Goal: Book appointment/travel/reservation

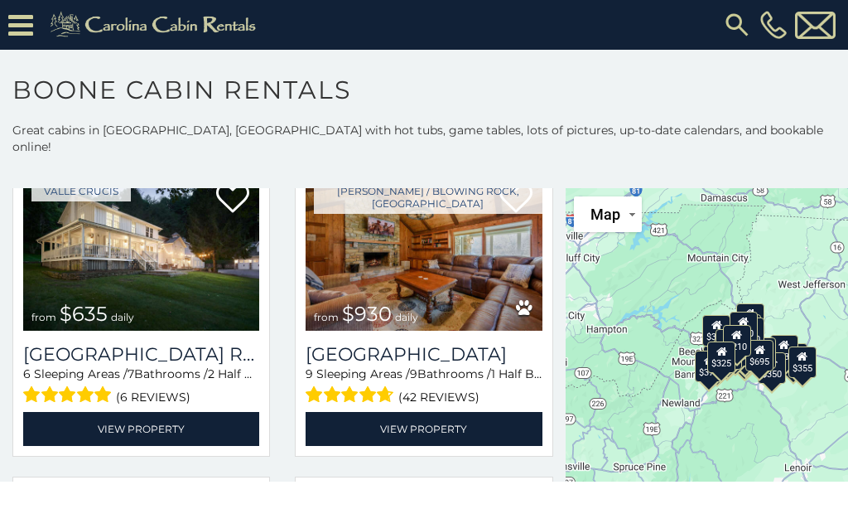
scroll to position [1045, 0]
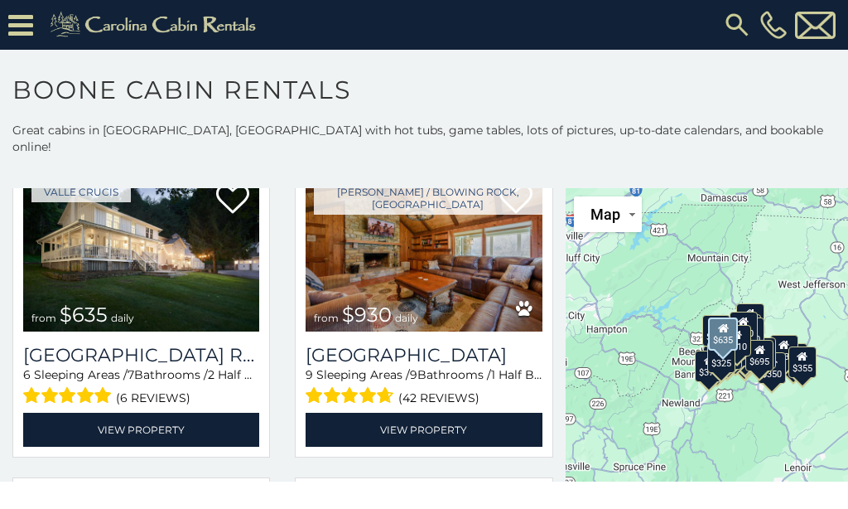
click at [92, 413] on link "View Property" at bounding box center [141, 430] width 236 height 34
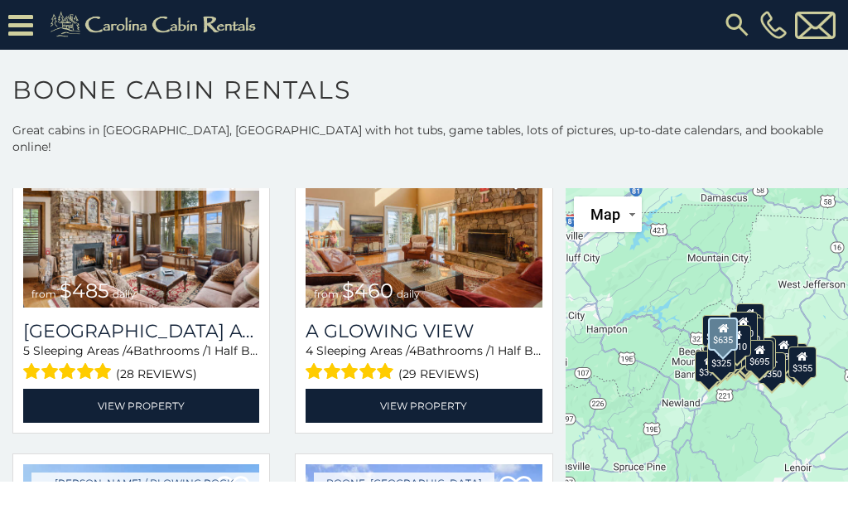
scroll to position [2023, 0]
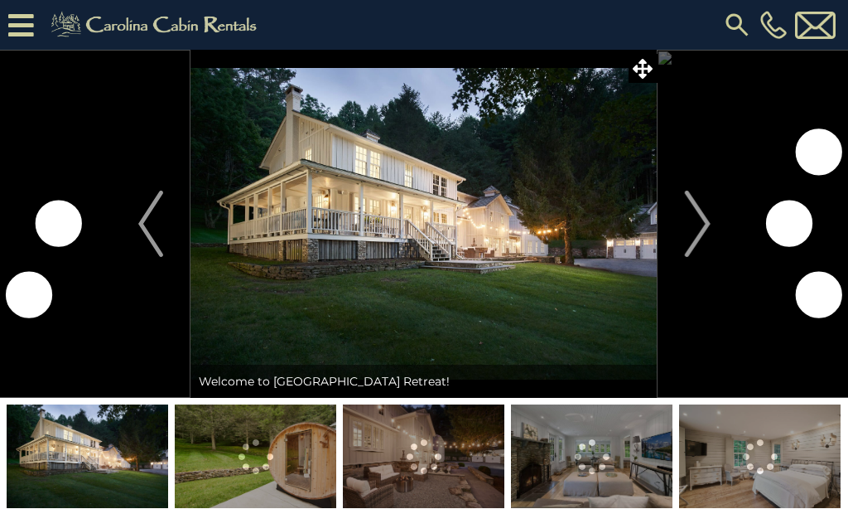
click at [652, 52] on img at bounding box center [424, 224] width 466 height 348
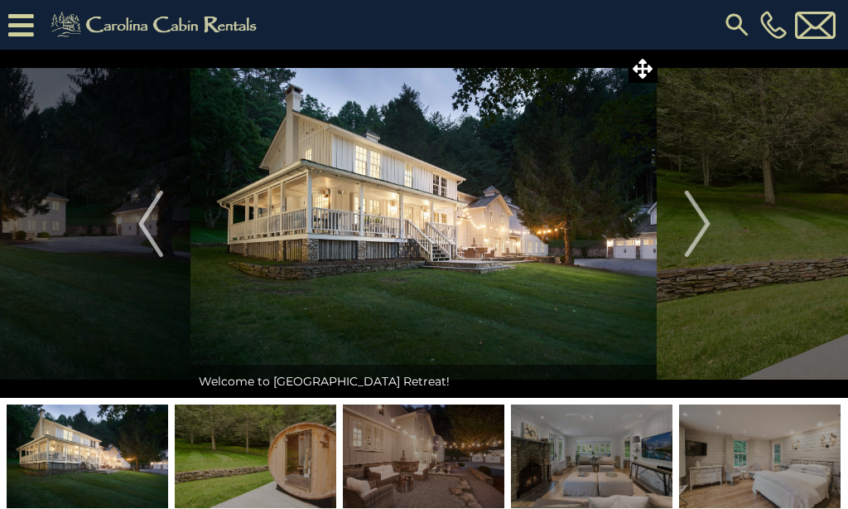
click at [638, 61] on icon at bounding box center [643, 69] width 20 height 20
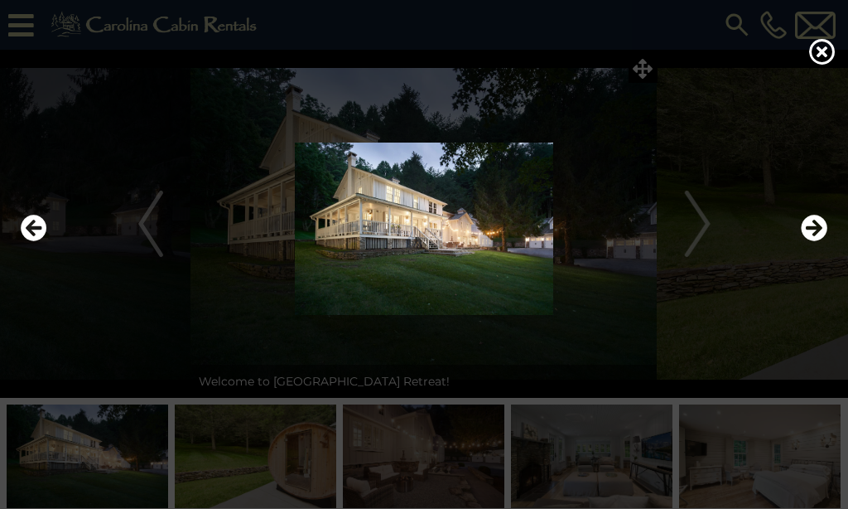
click at [743, 228] on img at bounding box center [424, 229] width 815 height 172
click at [811, 241] on button "Next" at bounding box center [814, 229] width 27 height 38
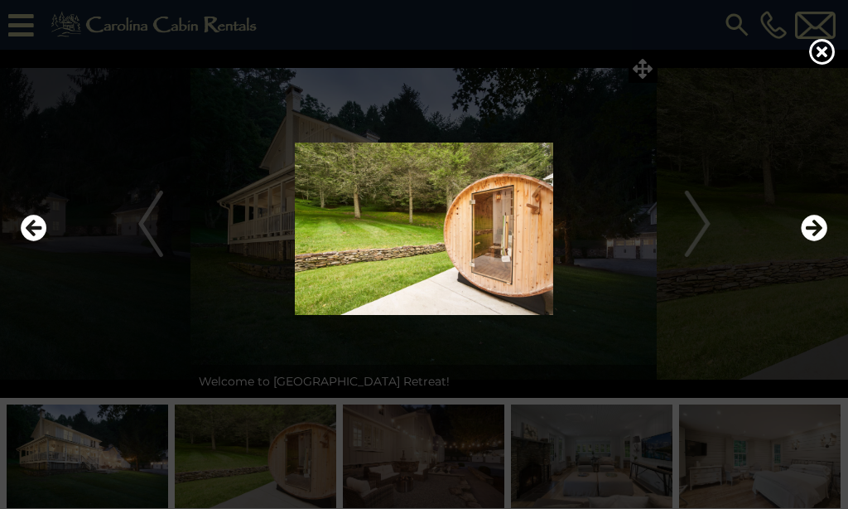
click at [812, 232] on icon "Next" at bounding box center [814, 228] width 27 height 27
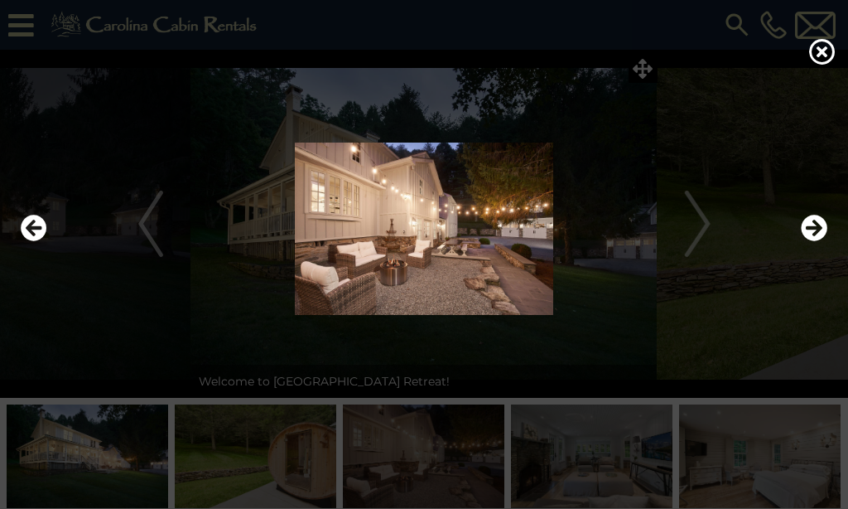
click at [811, 231] on icon "Next" at bounding box center [814, 228] width 27 height 27
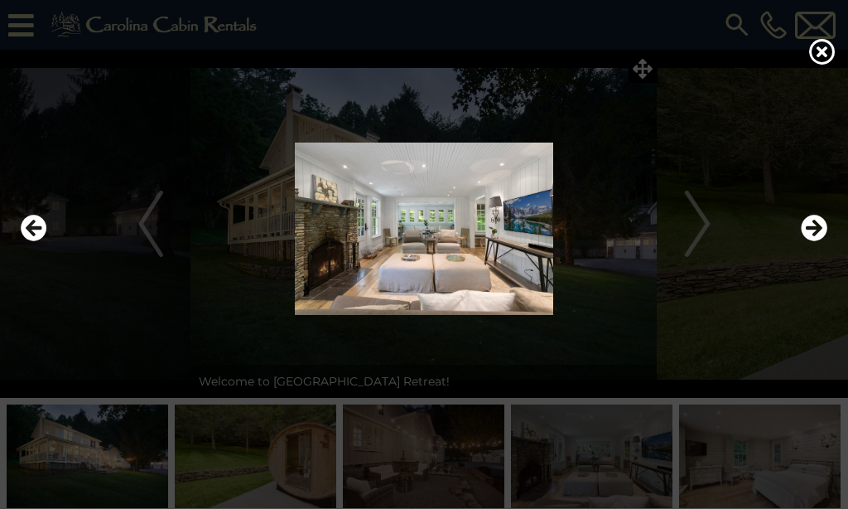
click at [811, 225] on icon "Next" at bounding box center [814, 228] width 27 height 27
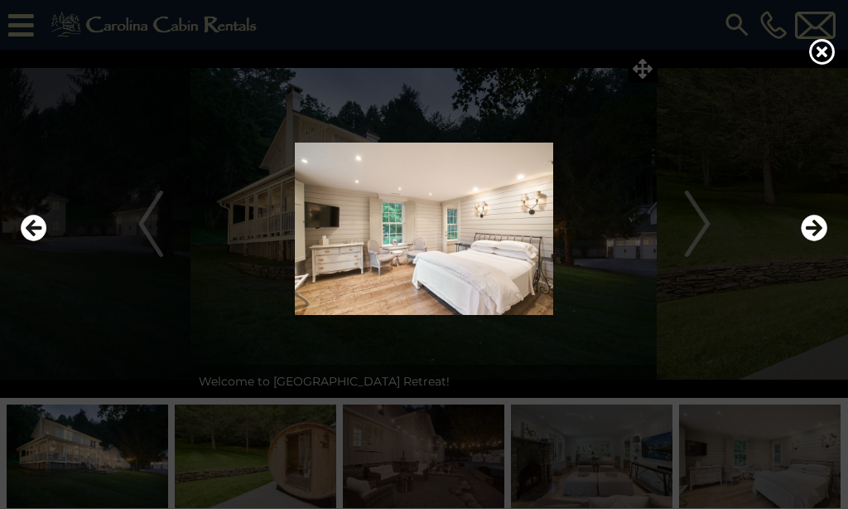
click at [812, 225] on icon "Next" at bounding box center [814, 228] width 27 height 27
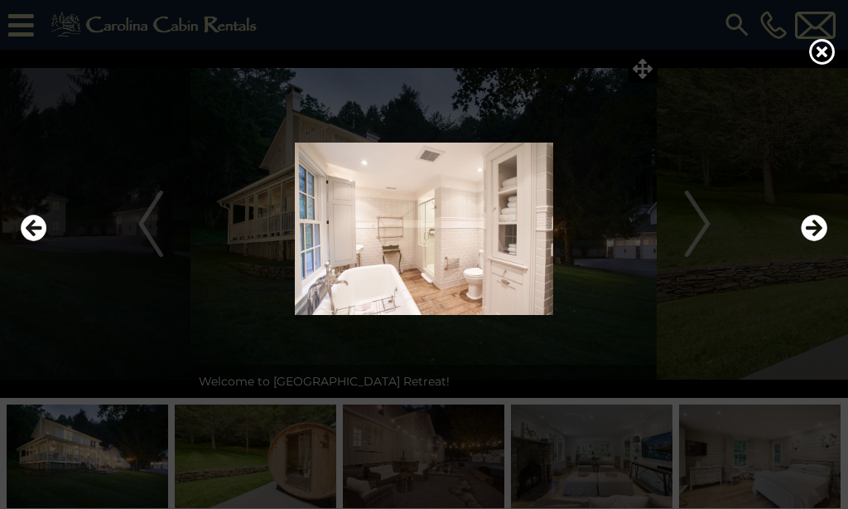
click at [813, 225] on icon "Next" at bounding box center [814, 228] width 27 height 27
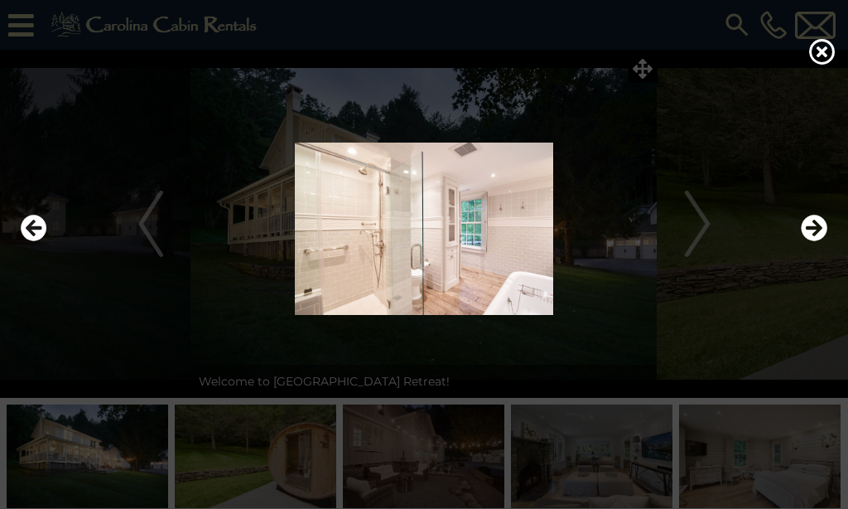
click at [810, 225] on icon "Next" at bounding box center [814, 228] width 27 height 27
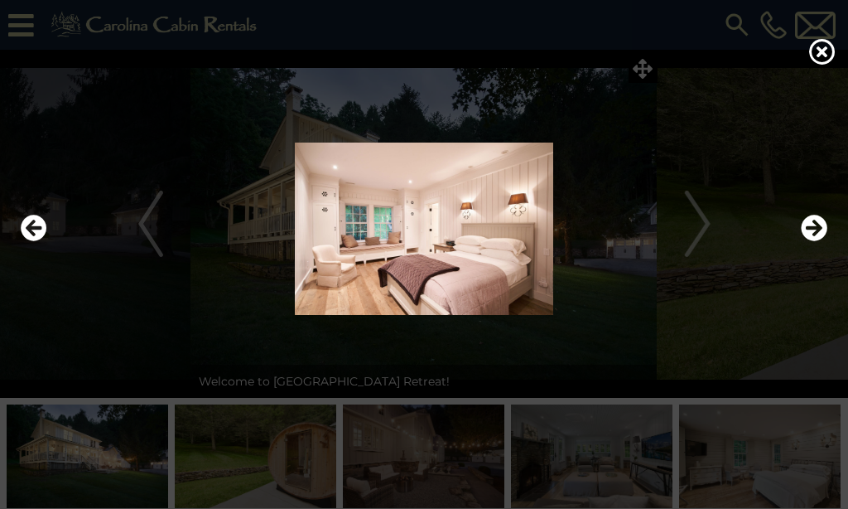
click at [810, 226] on icon "Next" at bounding box center [814, 228] width 27 height 27
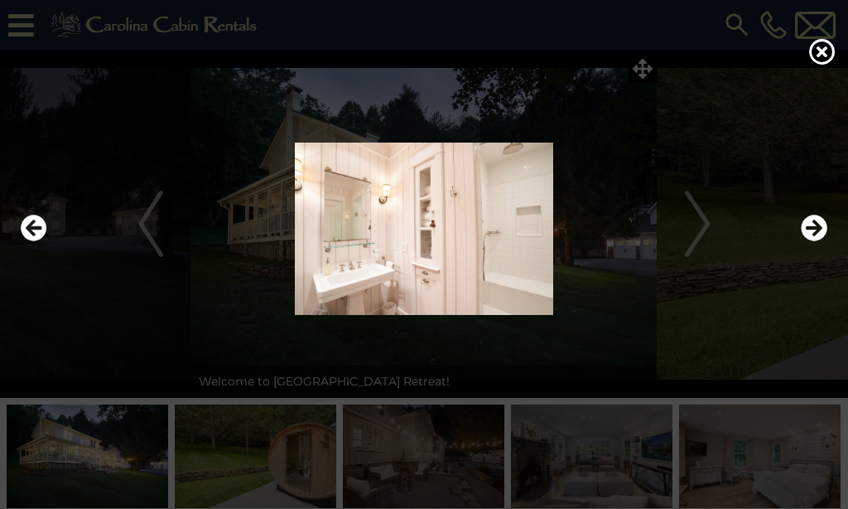
click at [814, 225] on icon "Next" at bounding box center [814, 228] width 27 height 27
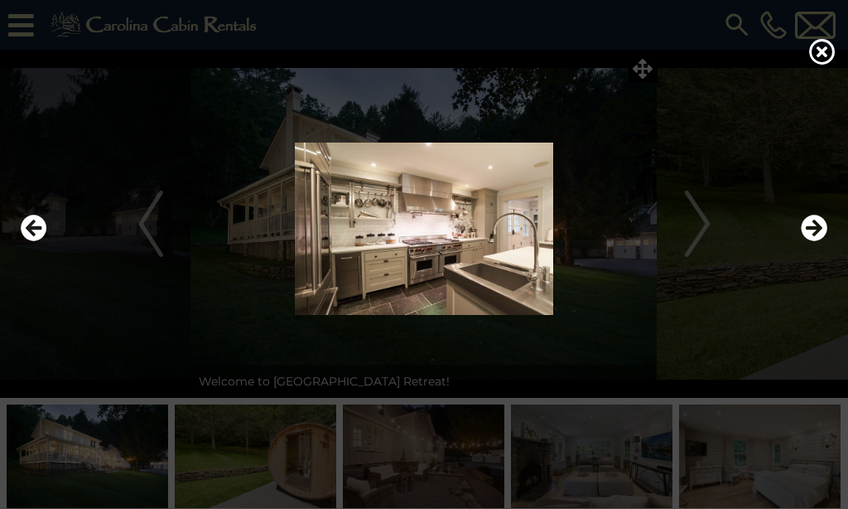
click at [810, 223] on icon "Next" at bounding box center [814, 228] width 27 height 27
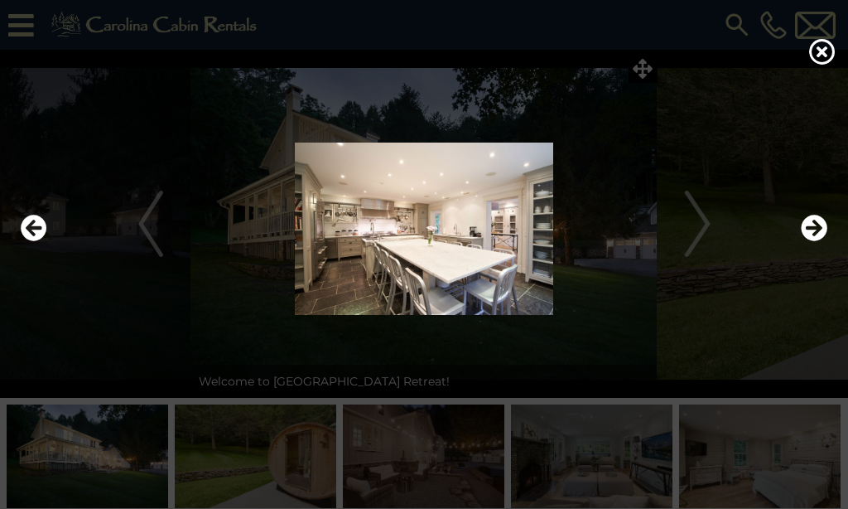
click at [806, 225] on icon "Next" at bounding box center [814, 228] width 27 height 27
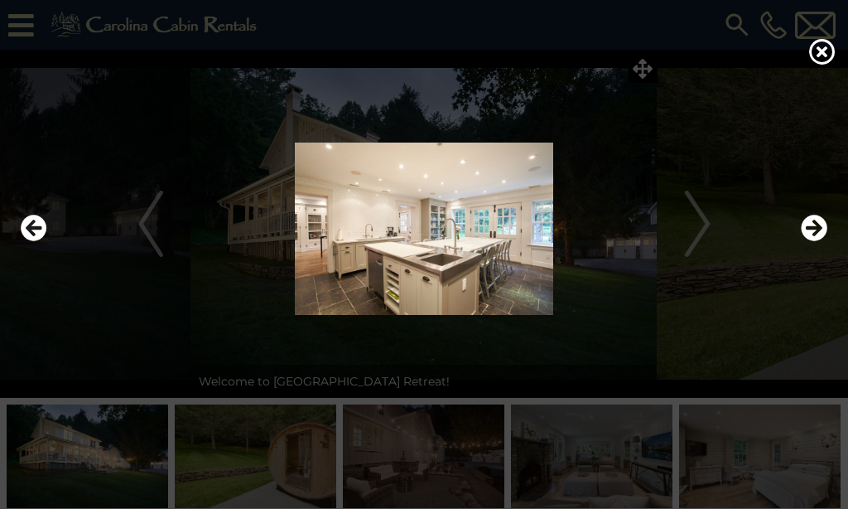
click at [807, 222] on icon "Next" at bounding box center [814, 228] width 27 height 27
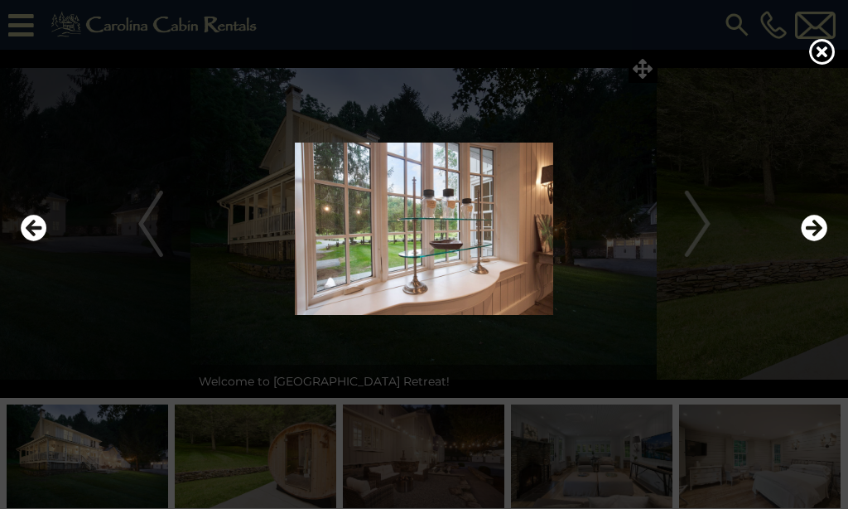
click at [808, 220] on icon "Next" at bounding box center [814, 228] width 27 height 27
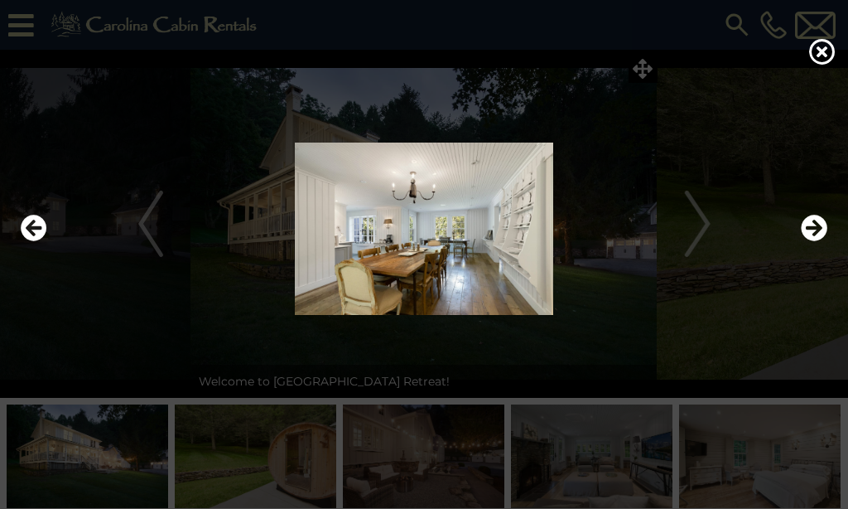
click at [804, 219] on icon "Next" at bounding box center [814, 228] width 27 height 27
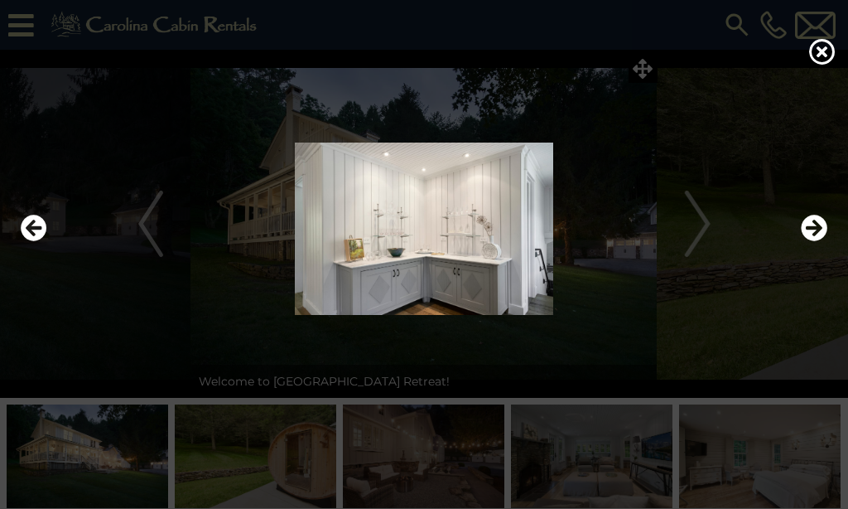
click at [804, 217] on icon "Next" at bounding box center [814, 228] width 27 height 27
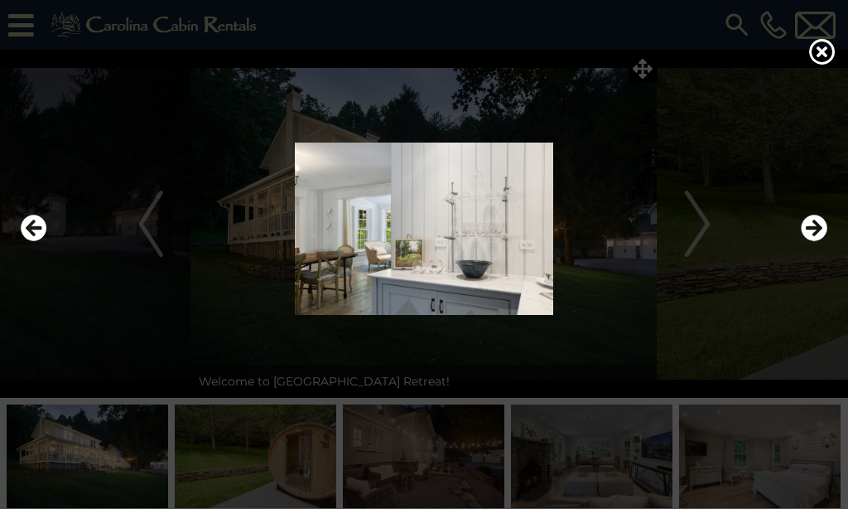
click at [804, 215] on icon "Next" at bounding box center [814, 228] width 27 height 27
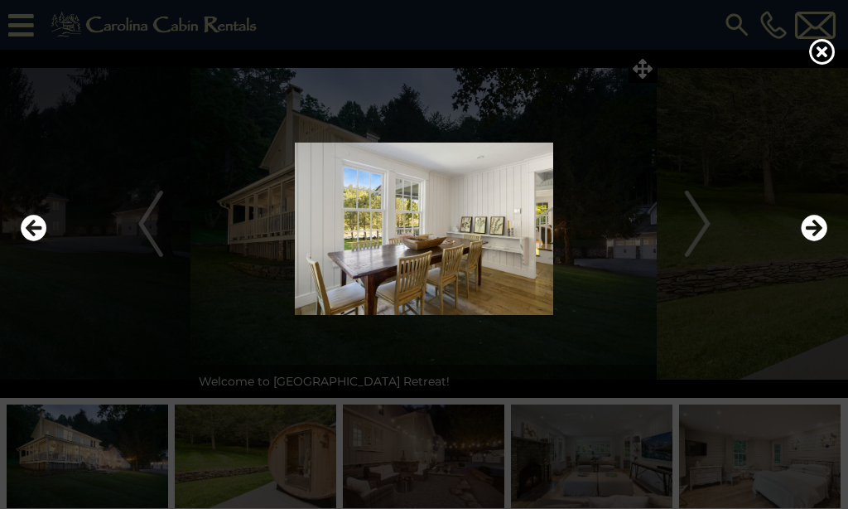
click at [800, 213] on img at bounding box center [424, 229] width 815 height 172
click at [799, 211] on img at bounding box center [424, 229] width 815 height 172
click at [819, 49] on icon at bounding box center [823, 51] width 27 height 27
